Goal: Information Seeking & Learning: Find specific fact

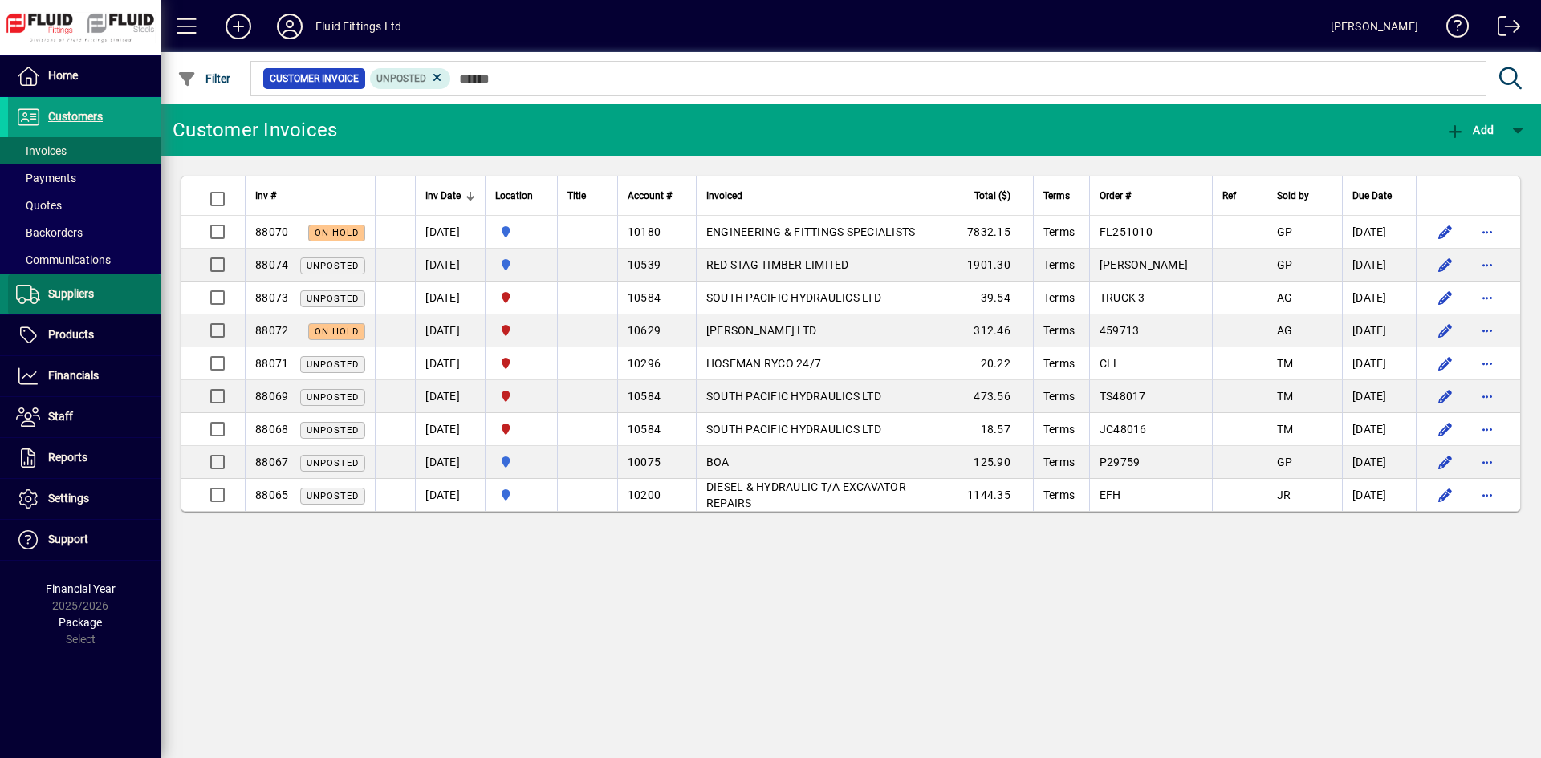
click at [52, 290] on span "Suppliers" at bounding box center [71, 293] width 46 height 13
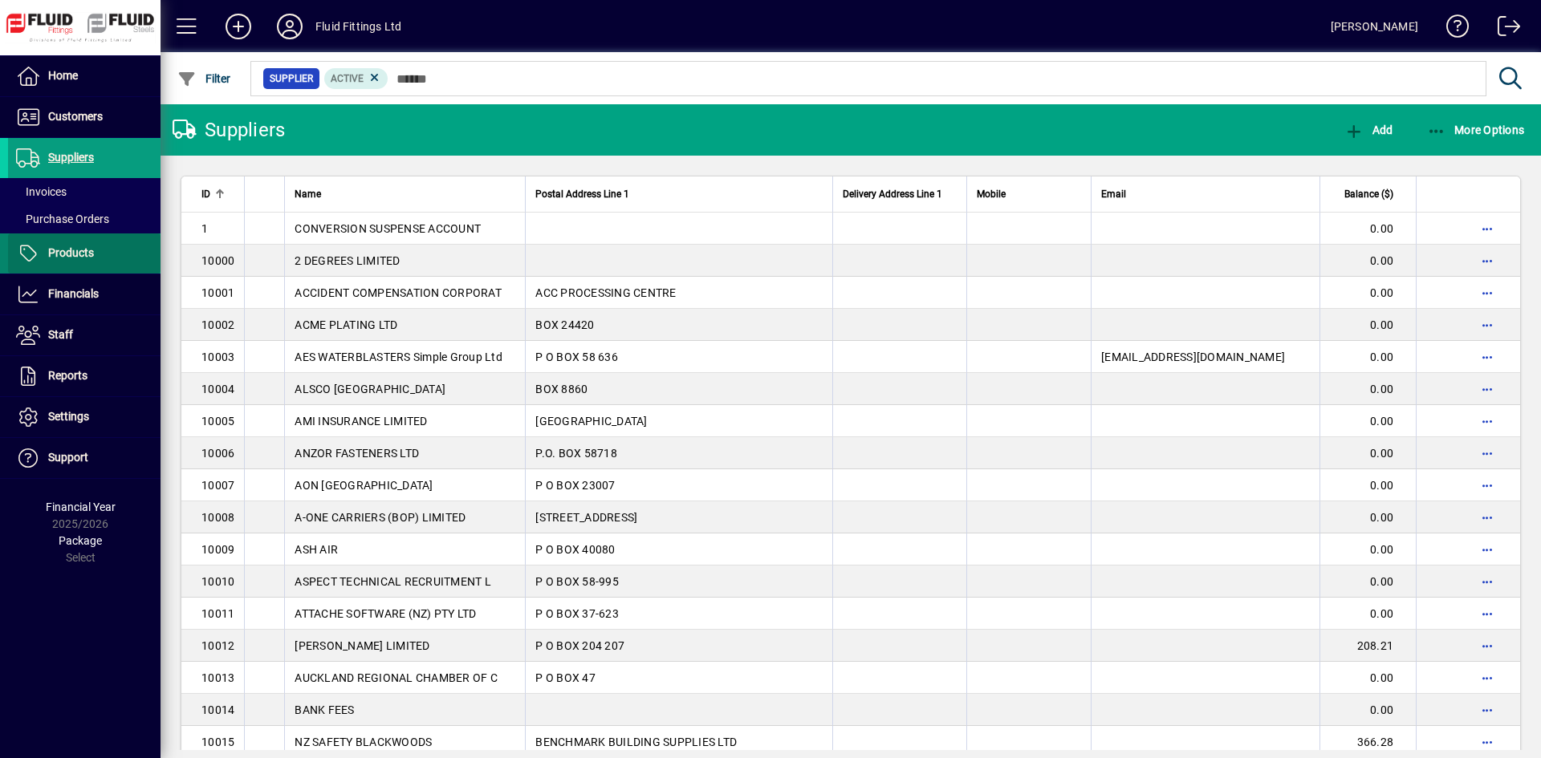
click at [62, 258] on span "Products" at bounding box center [71, 252] width 46 height 13
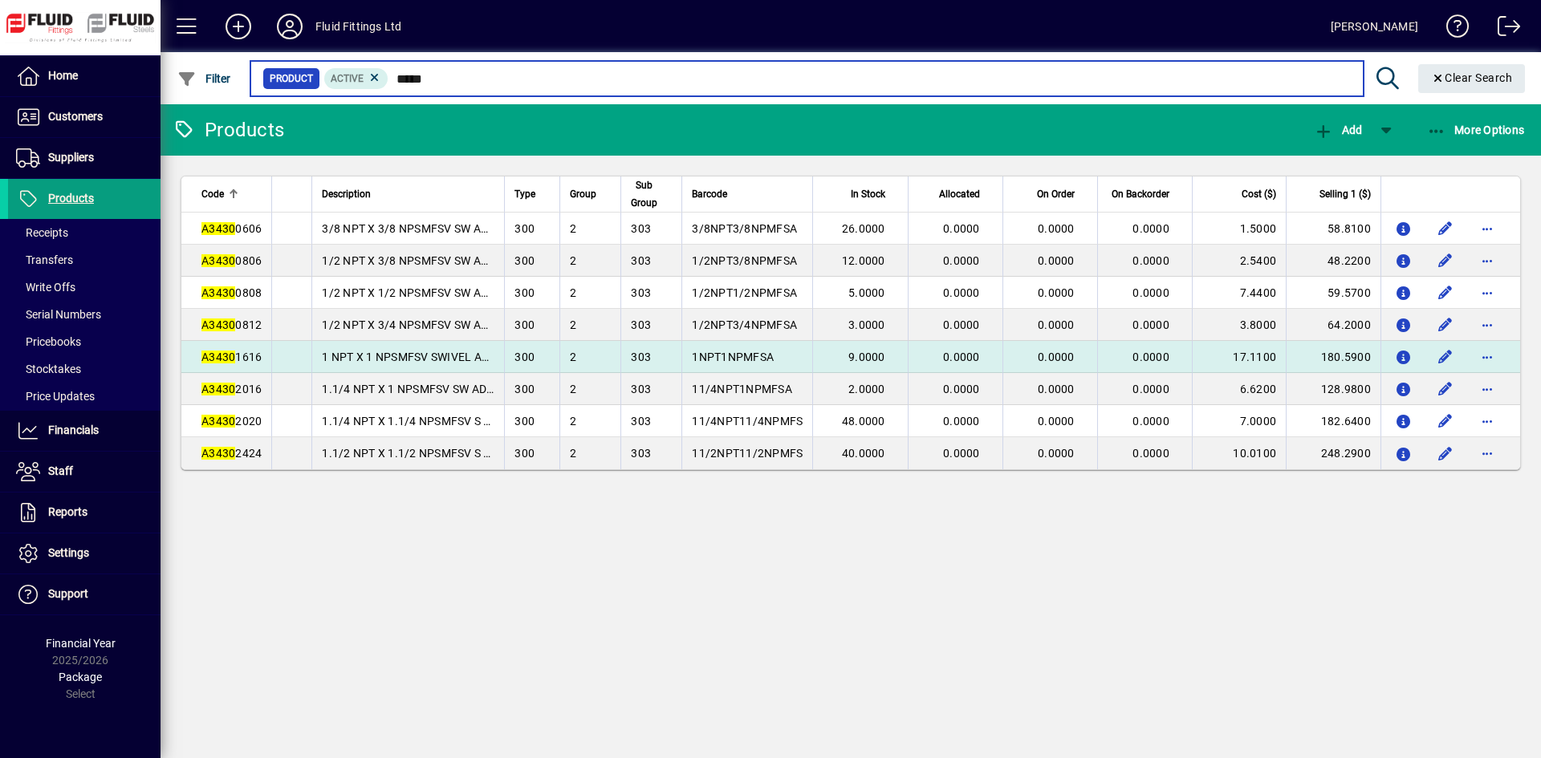
type input "*****"
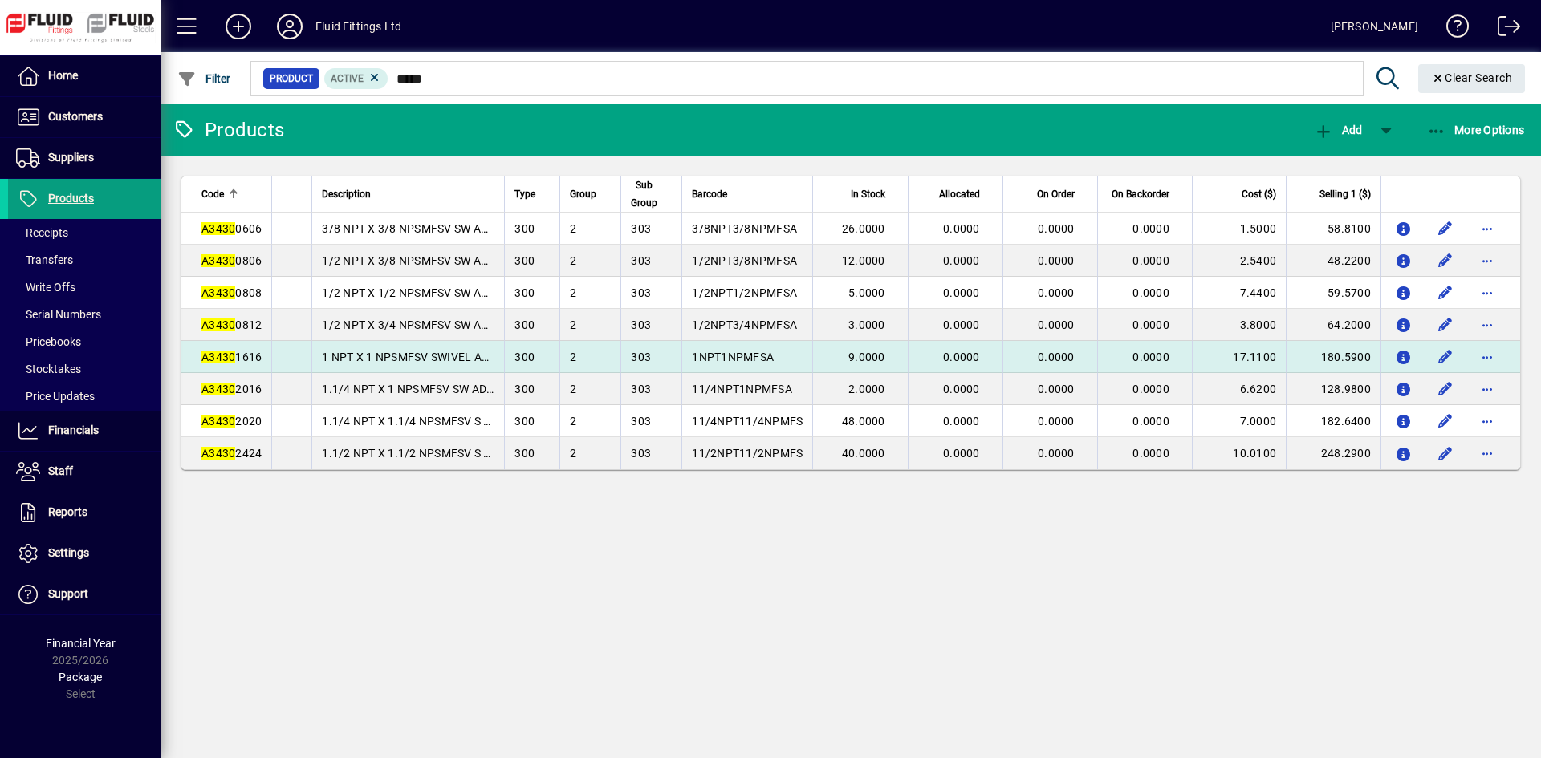
click at [862, 351] on span "9.0000" at bounding box center [866, 357] width 37 height 13
